Goal: Find specific page/section: Locate a particular part of the current website

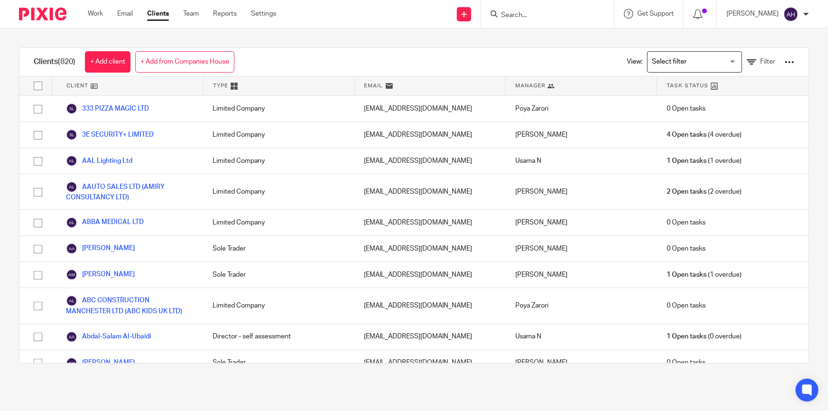
click at [559, 15] on input "Search" at bounding box center [542, 15] width 85 height 9
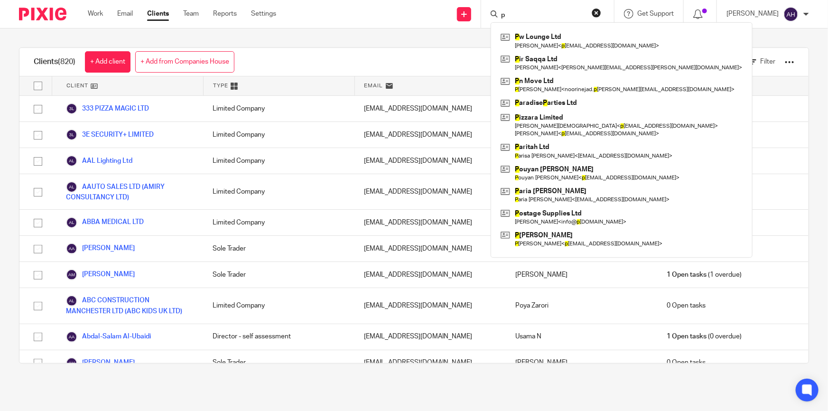
click at [553, 12] on input "p" at bounding box center [542, 15] width 85 height 9
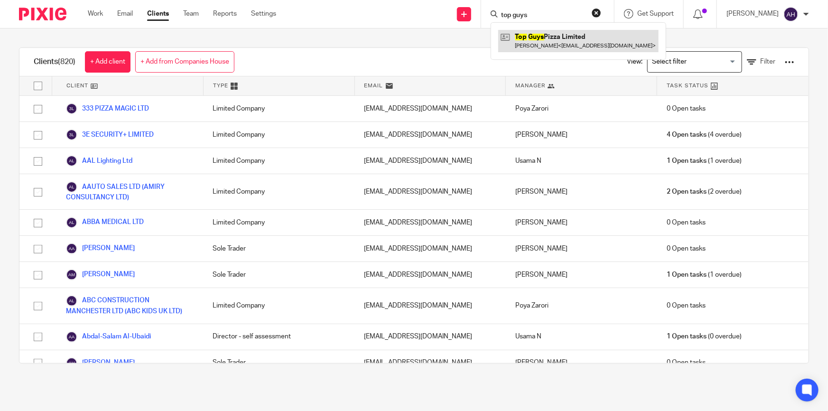
type input "top guys"
drag, startPoint x: 552, startPoint y: 35, endPoint x: 554, endPoint y: 30, distance: 5.6
click at [552, 34] on link at bounding box center [578, 41] width 160 height 22
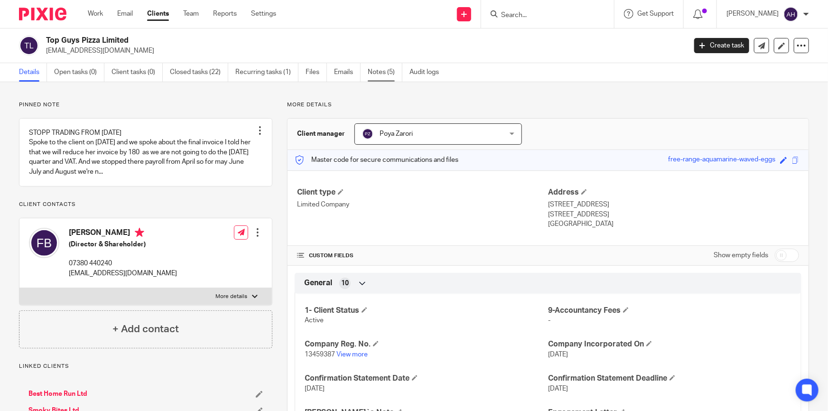
click at [380, 66] on link "Notes (5)" at bounding box center [385, 72] width 35 height 18
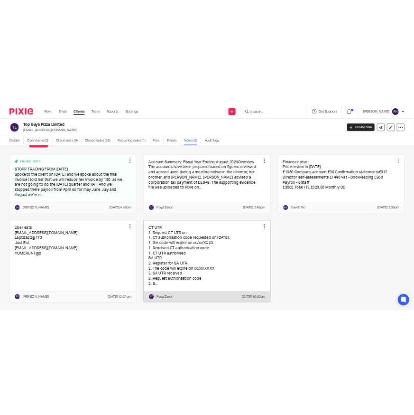
scroll to position [19, 0]
